Goal: Task Accomplishment & Management: Manage account settings

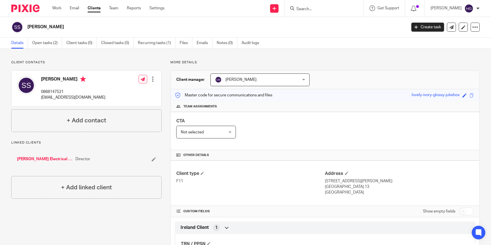
click at [152, 80] on div at bounding box center [153, 79] width 6 height 6
click at [122, 91] on link "Edit contact" at bounding box center [126, 92] width 54 height 8
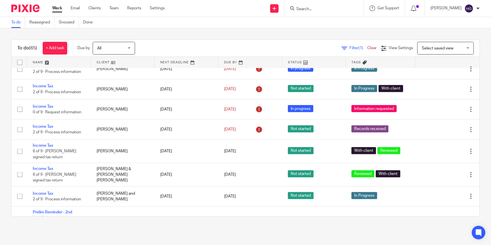
scroll to position [847, 0]
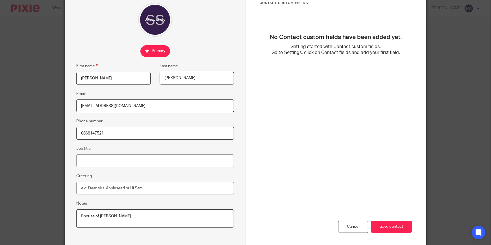
scroll to position [76, 0]
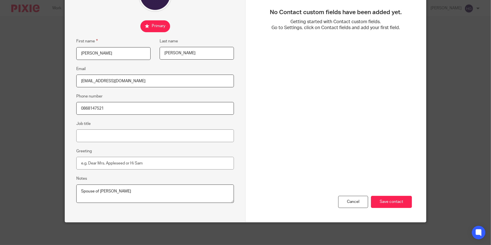
click at [114, 105] on input "0868147521" at bounding box center [155, 108] width 158 height 13
click at [141, 105] on input "0868147521" at bounding box center [155, 108] width 158 height 13
click at [104, 110] on input "0868147521 (malcolm)" at bounding box center [155, 108] width 158 height 13
type input "0868147521 ([PERSON_NAME])"
click at [386, 204] on input "Save contact" at bounding box center [391, 202] width 41 height 12
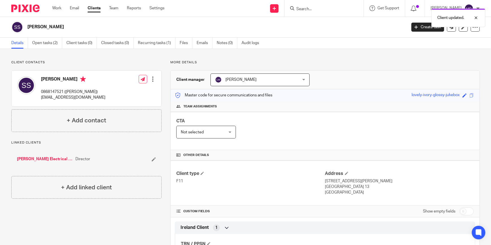
click at [49, 159] on link "[PERSON_NAME] Electrical Limited (cessation)" at bounding box center [45, 159] width 56 height 6
